Goal: Information Seeking & Learning: Learn about a topic

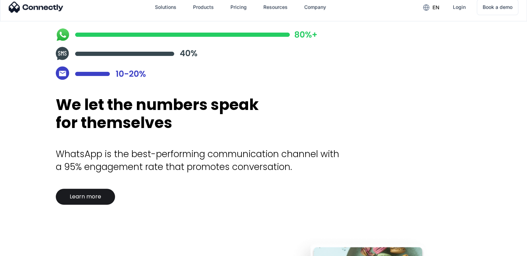
scroll to position [277, 0]
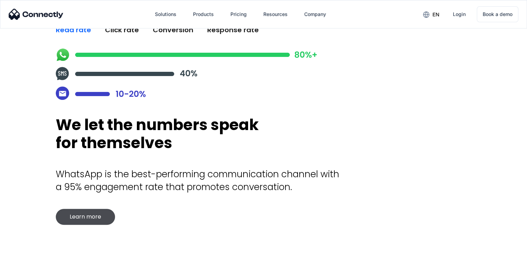
click at [97, 217] on div "Learn more" at bounding box center [86, 216] width 32 height 7
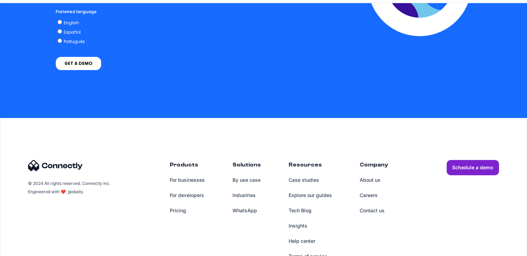
scroll to position [2905, 0]
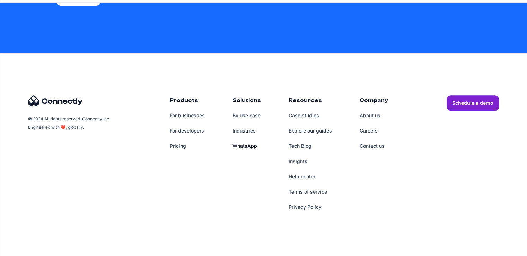
click at [245, 144] on link "WhatsApp" at bounding box center [246, 145] width 28 height 15
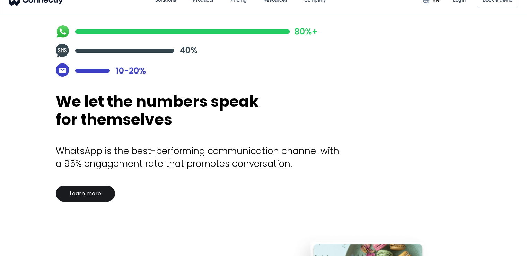
scroll to position [312, 0]
